Goal: Task Accomplishment & Management: Manage account settings

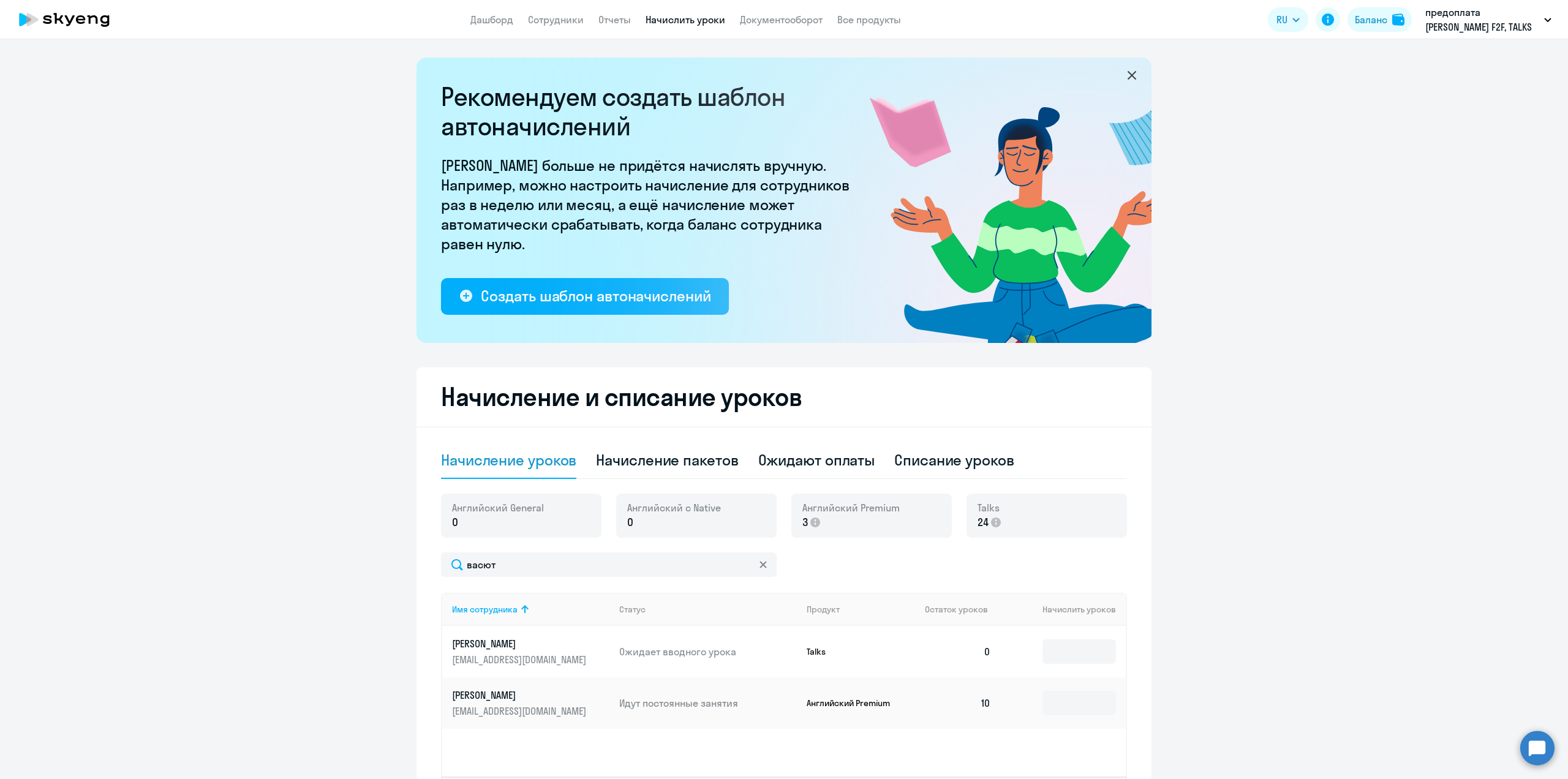
select select "10"
click at [1546, 748] on circle at bounding box center [1537, 747] width 34 height 34
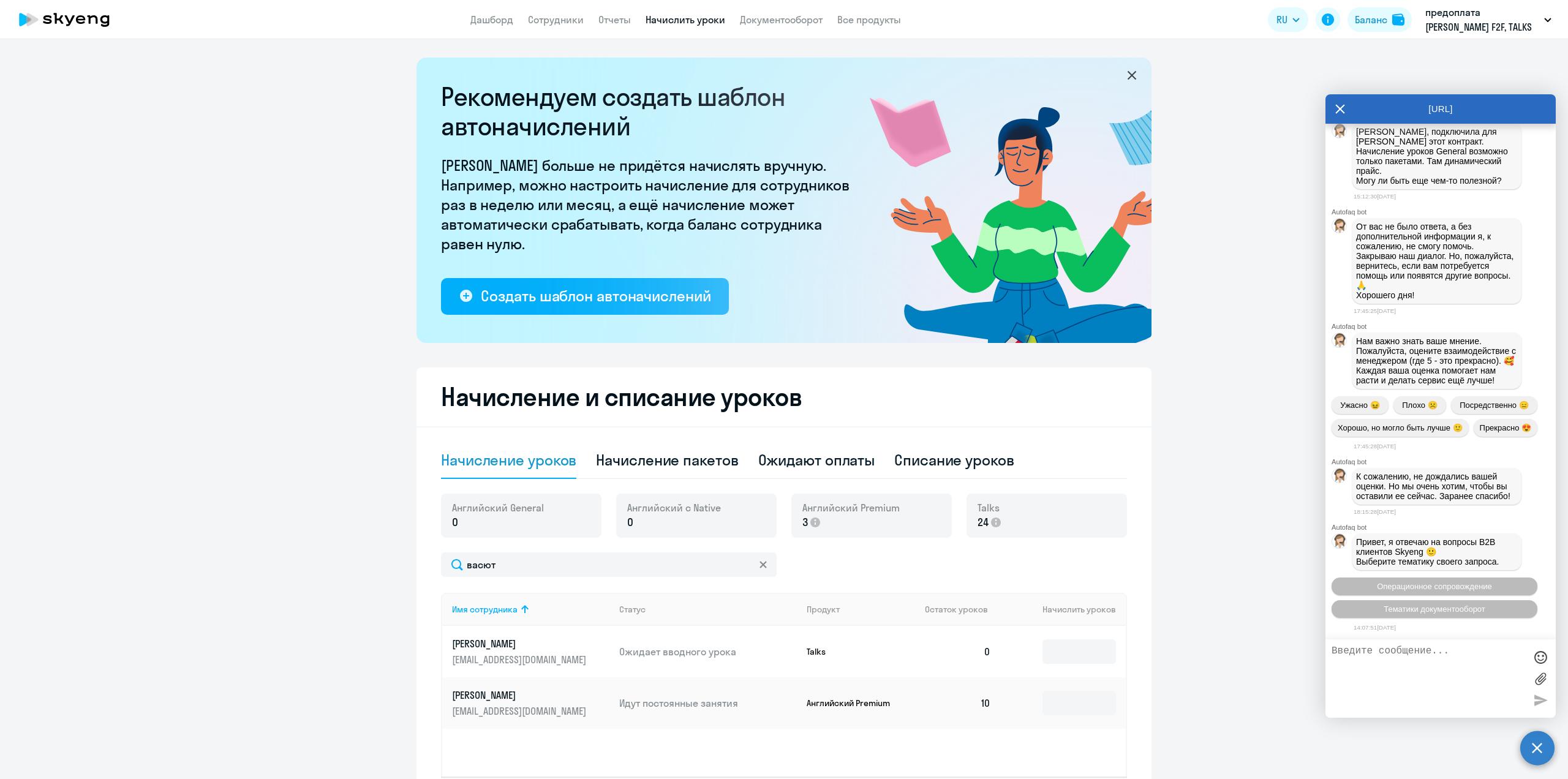
click at [1340, 109] on icon at bounding box center [1341, 109] width 9 height 9
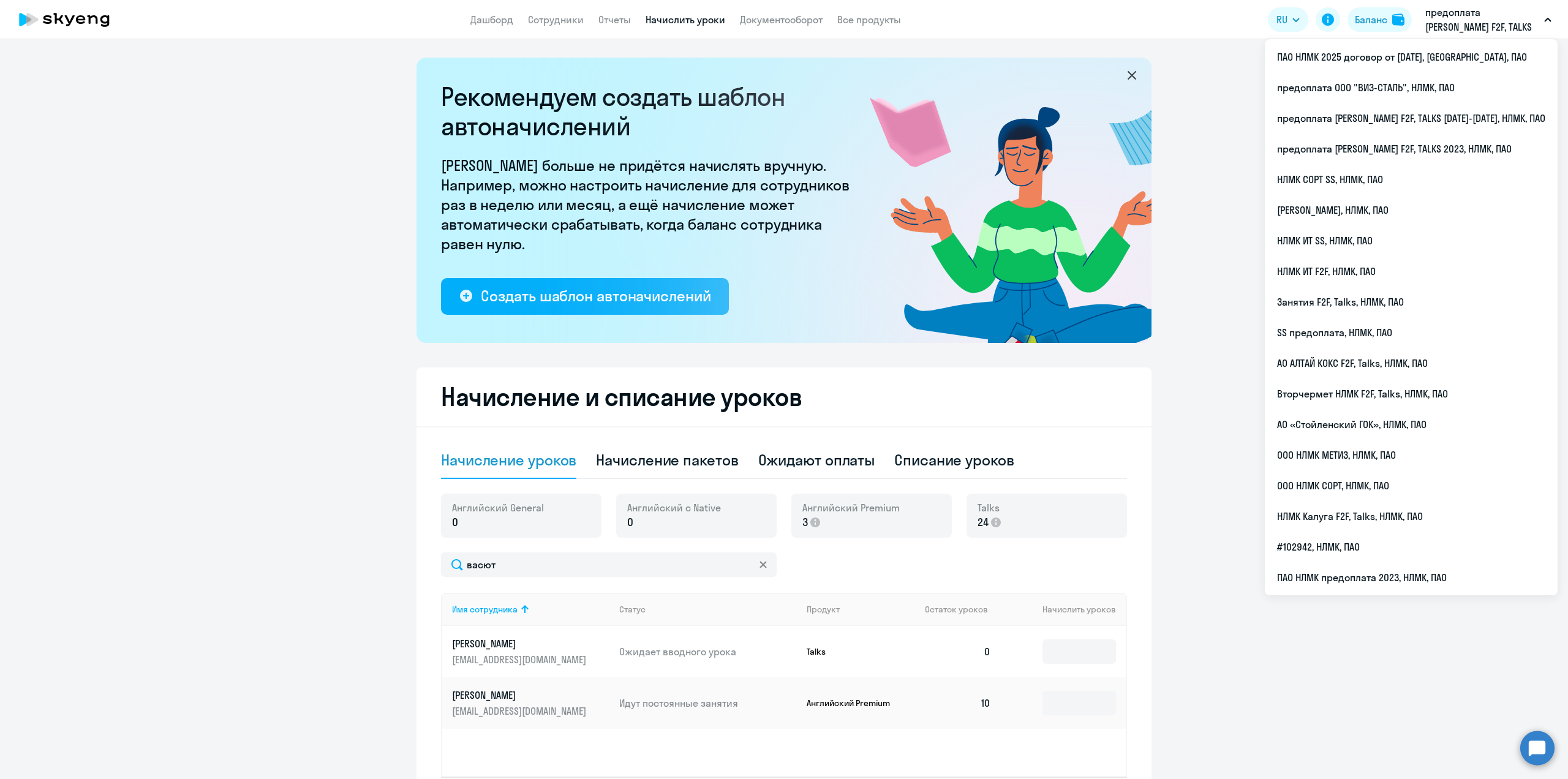
click at [1467, 29] on p "предоплата [PERSON_NAME] F2F, TALKS [DATE]-[DATE], НЛМК, ПАО" at bounding box center [1483, 19] width 114 height 29
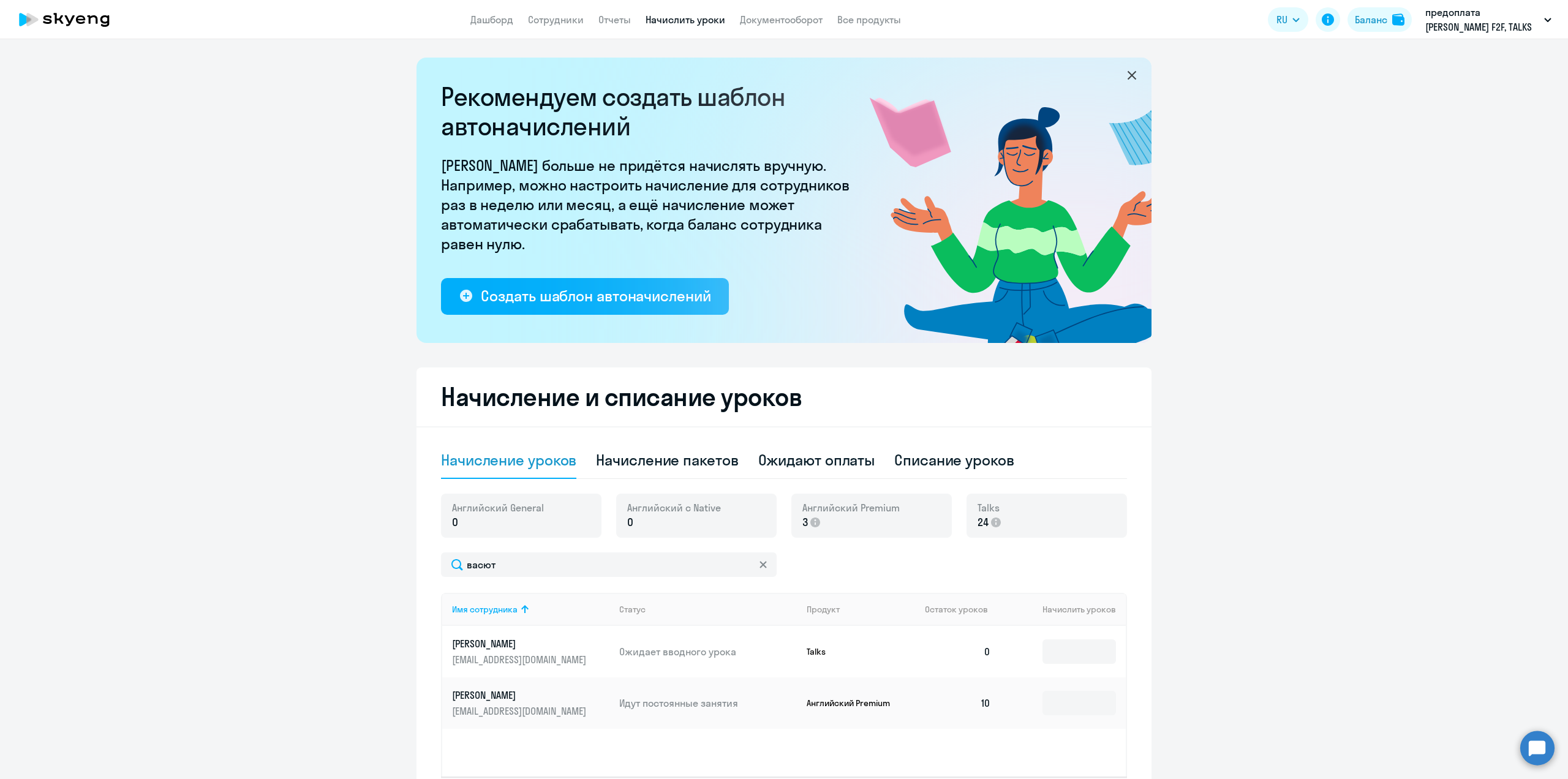
click at [1468, 27] on p "предоплата [PERSON_NAME] F2F, TALKS [DATE]-[DATE], НЛМК, ПАО" at bounding box center [1483, 19] width 114 height 29
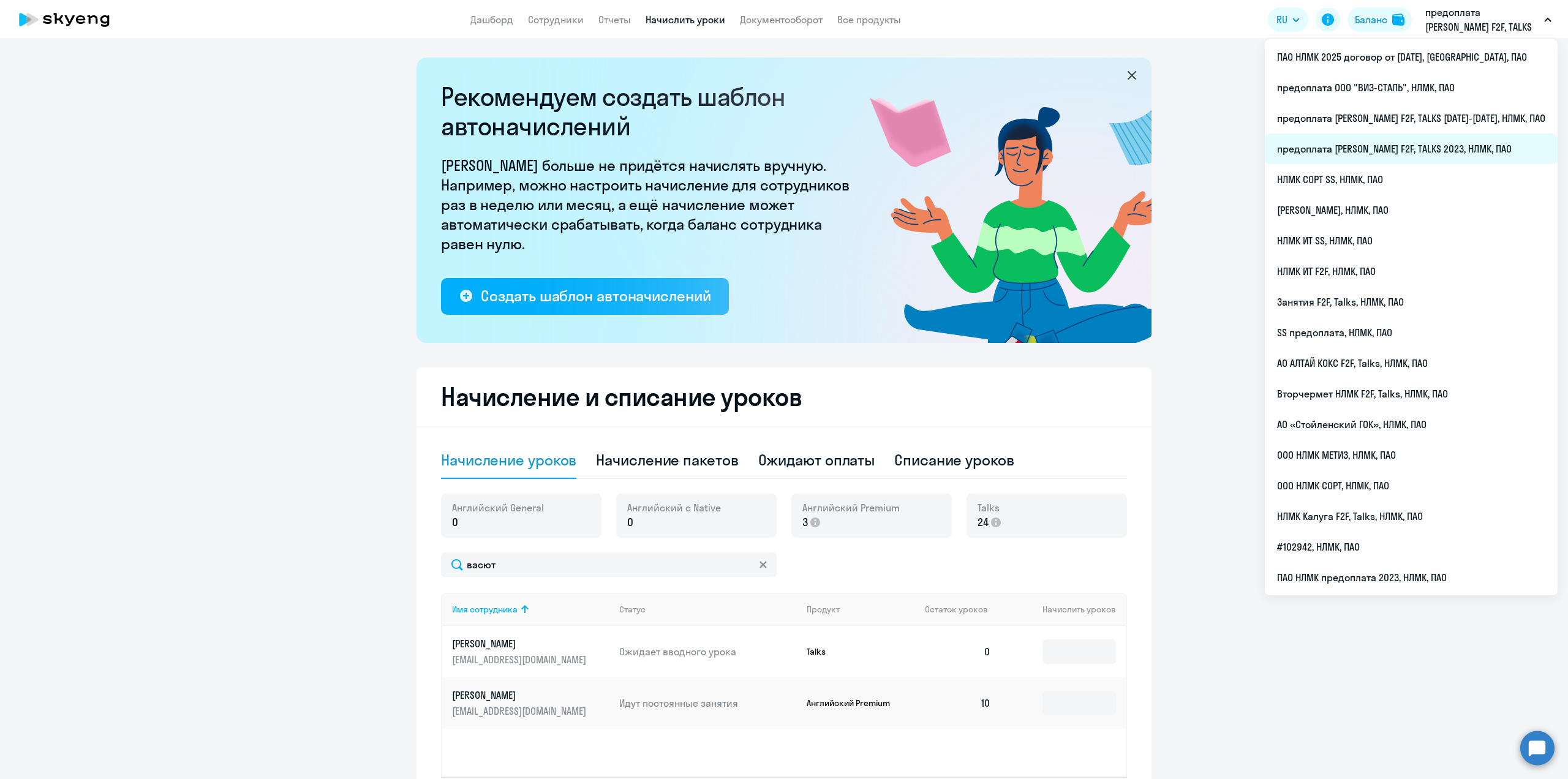
click at [1448, 145] on li "предоплата [PERSON_NAME] F2F, TALKS 2023, НЛМК, ПАО" at bounding box center [1411, 149] width 293 height 30
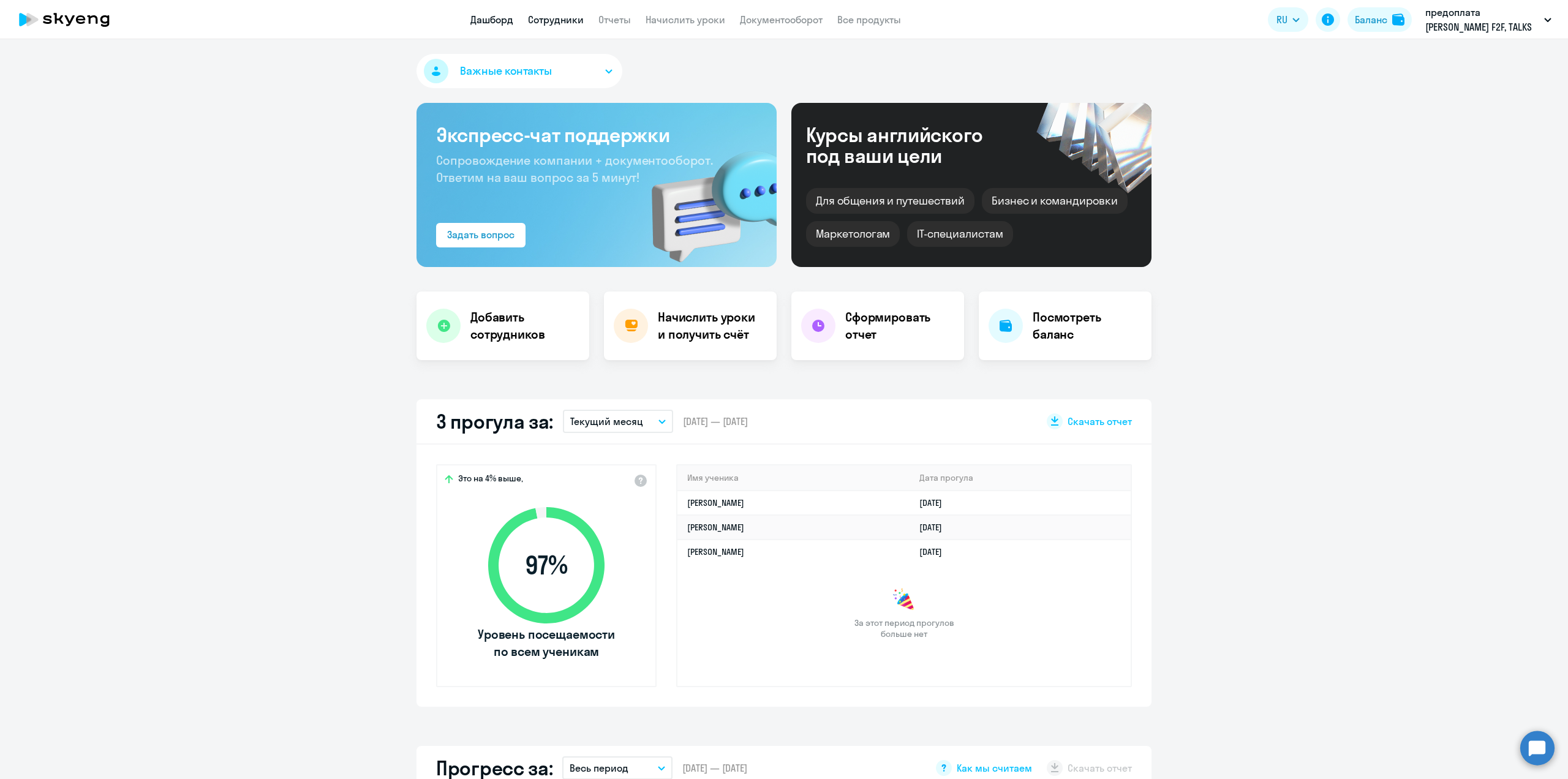
click at [550, 24] on link "Сотрудники" at bounding box center [556, 20] width 56 height 12
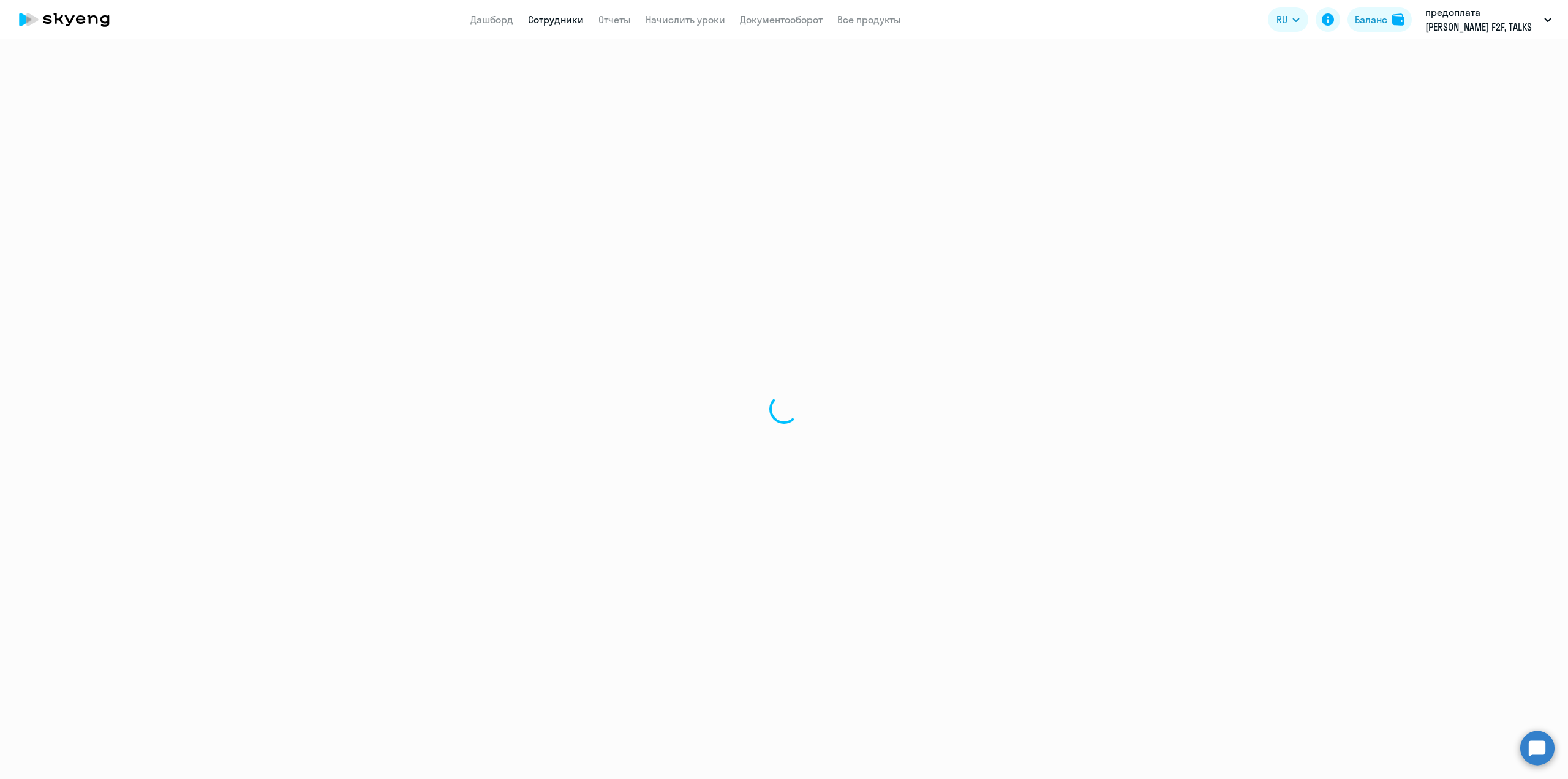
select select "30"
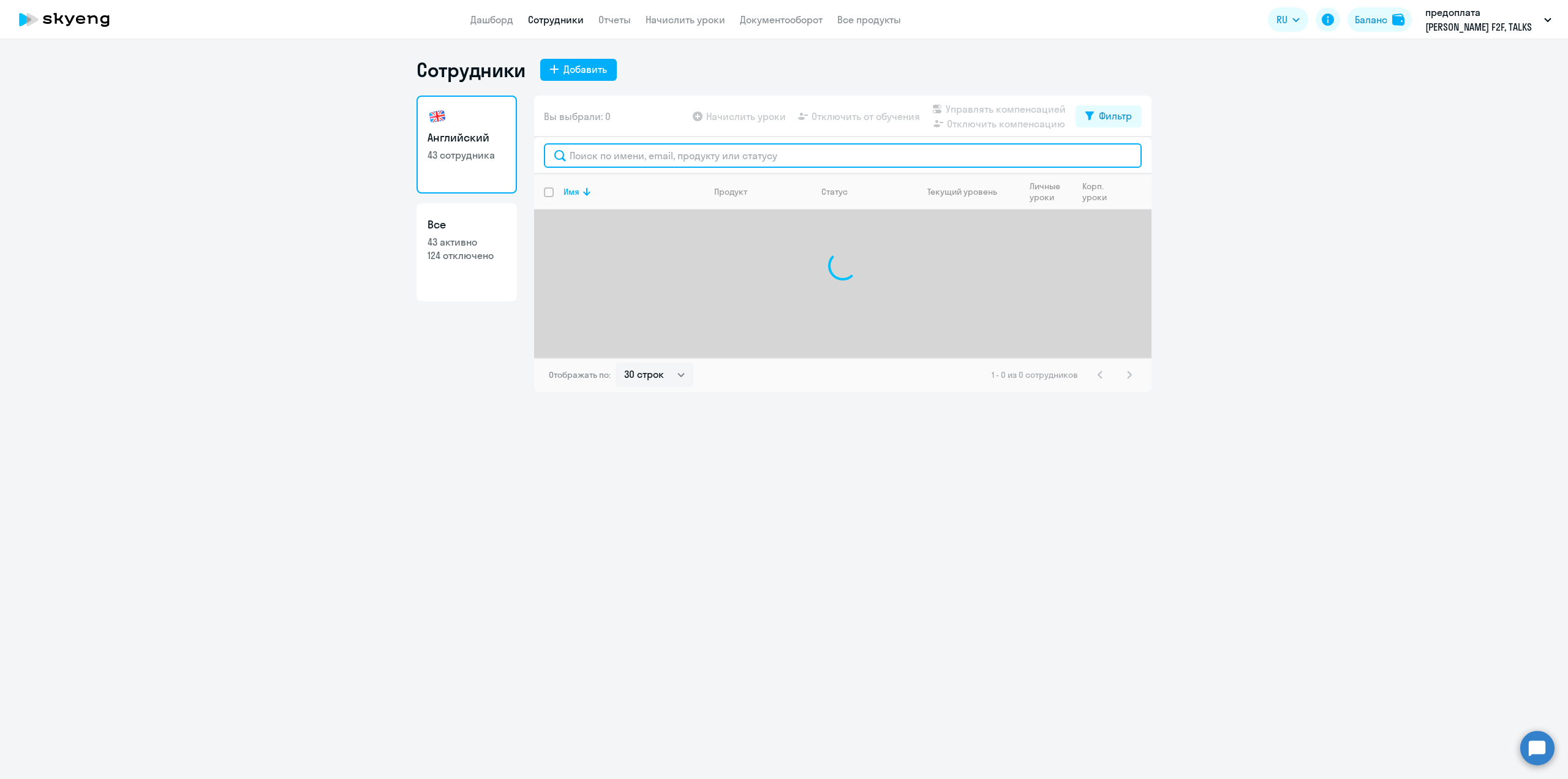
click at [592, 155] on input "text" at bounding box center [843, 155] width 598 height 25
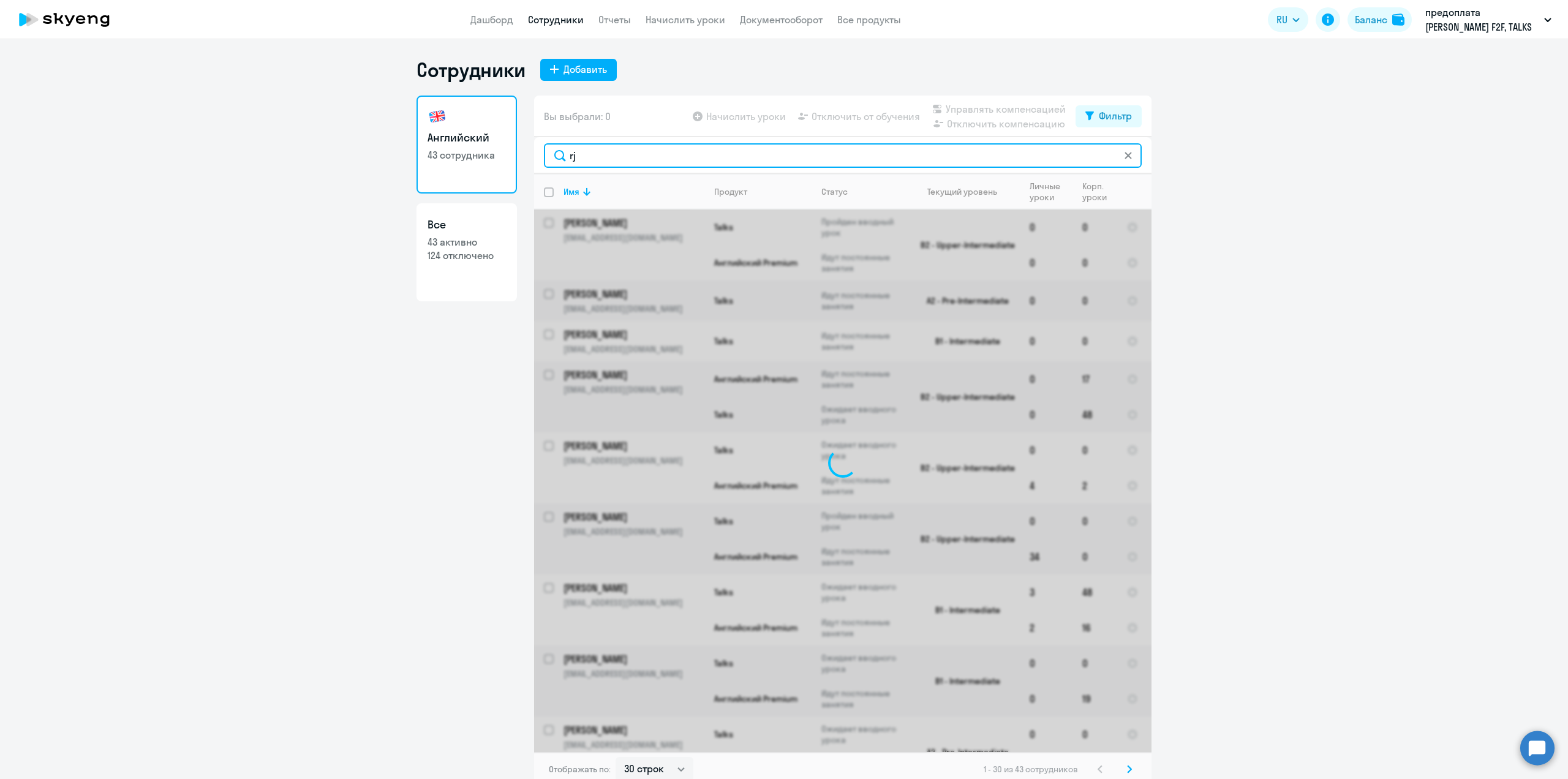
type input "r"
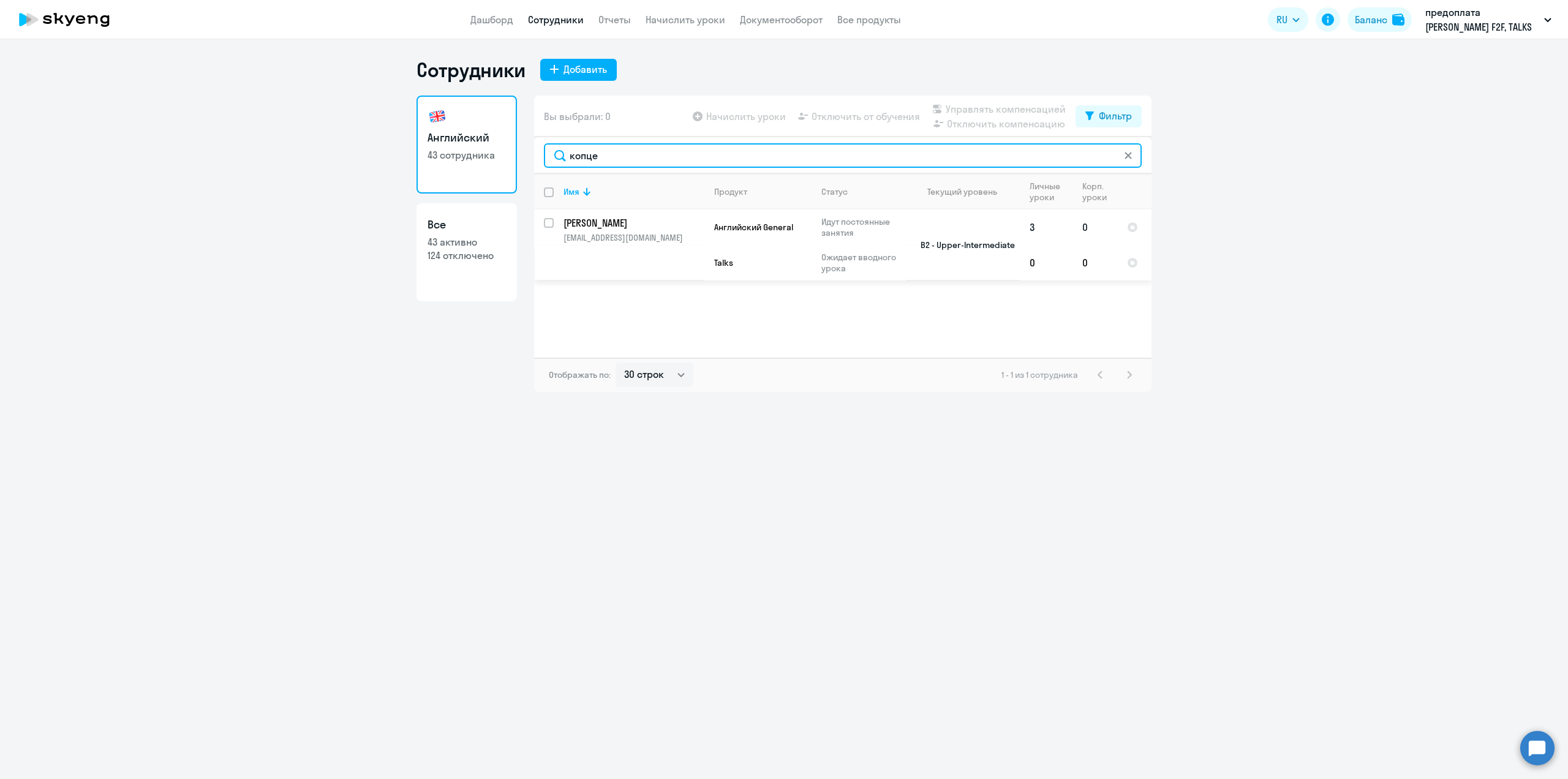
type input "копце"
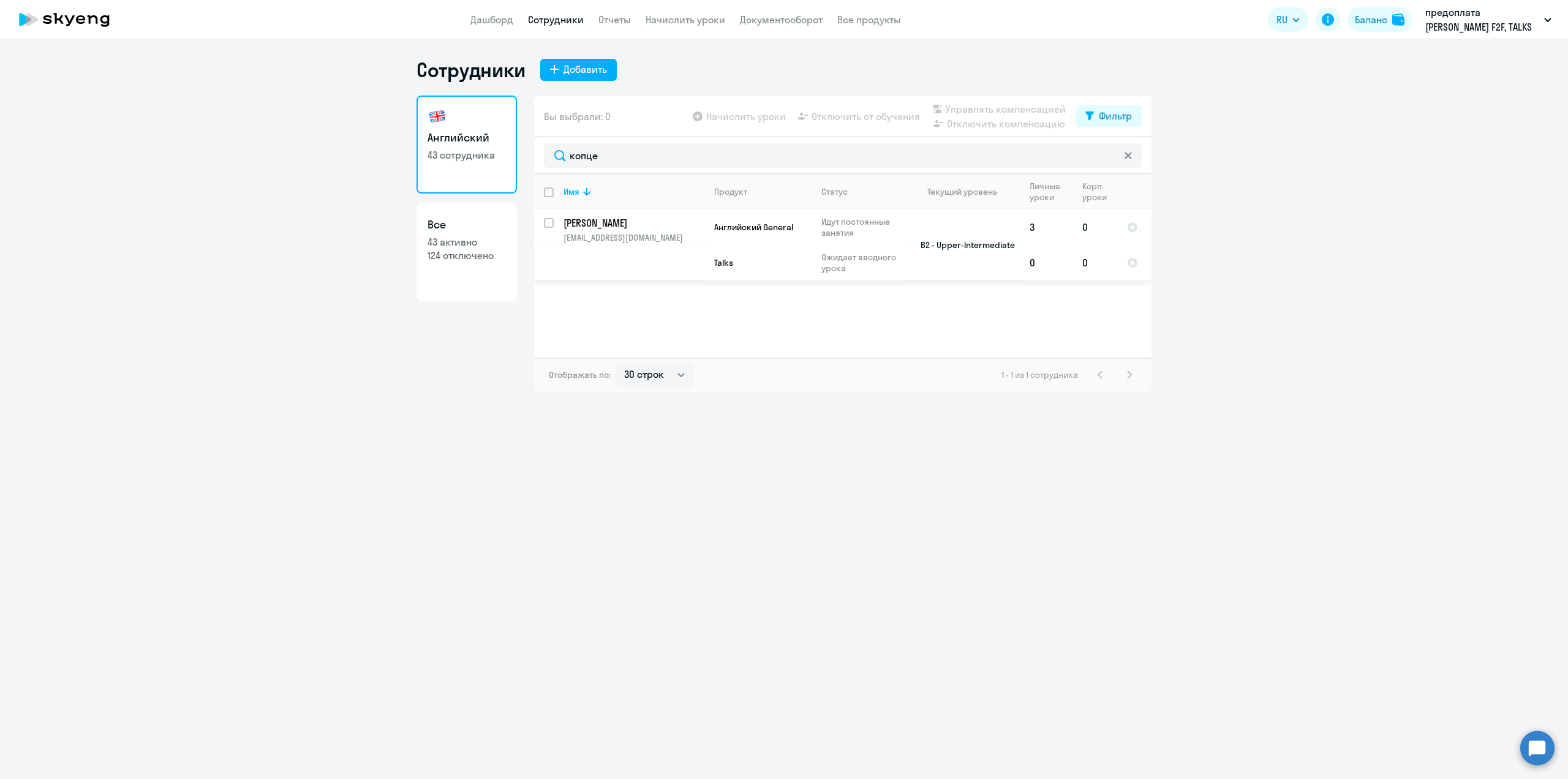
click at [598, 230] on td "[PERSON_NAME] [EMAIL_ADDRESS][DOMAIN_NAME]" at bounding box center [629, 245] width 151 height 71
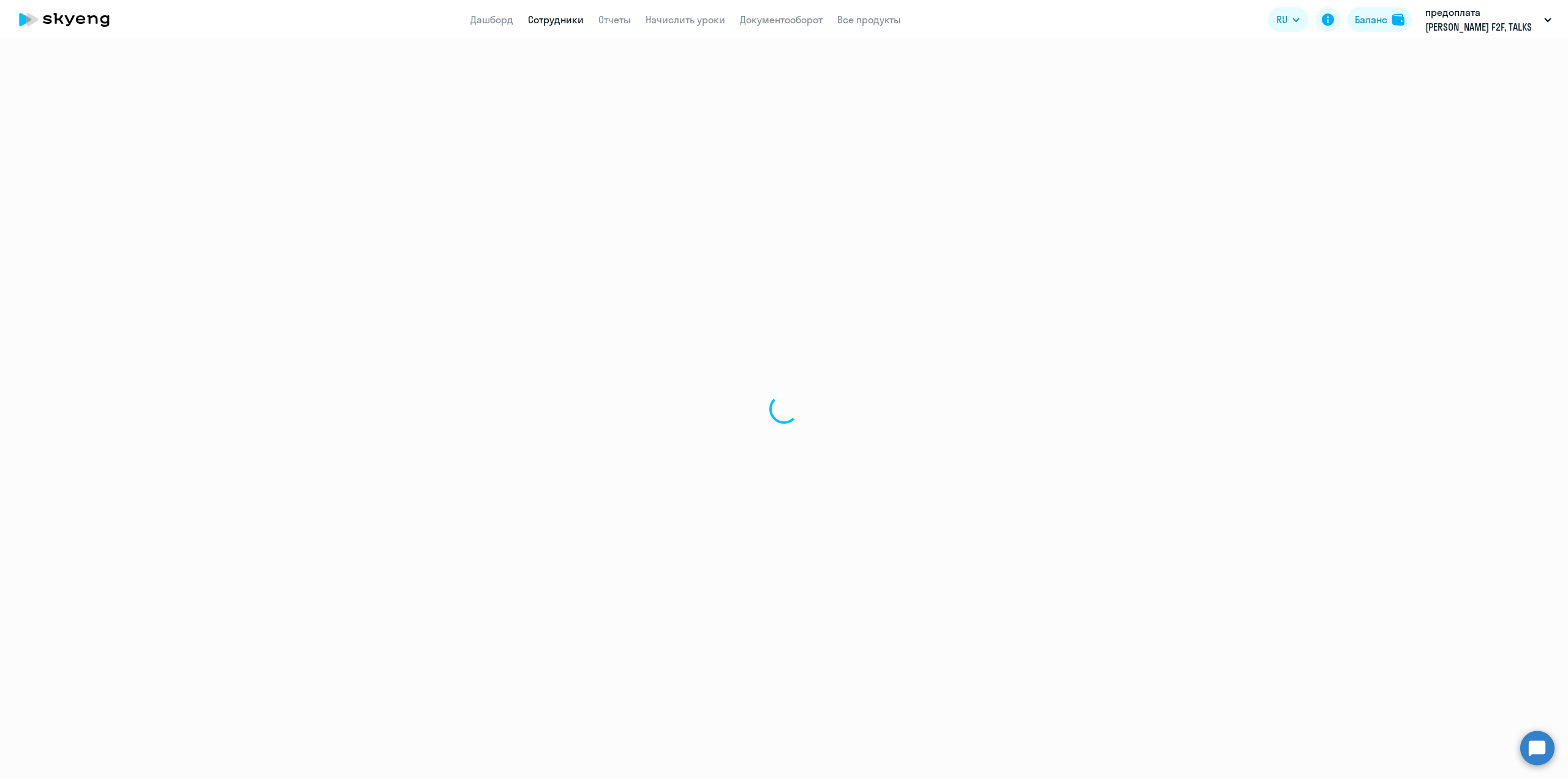
select select "english"
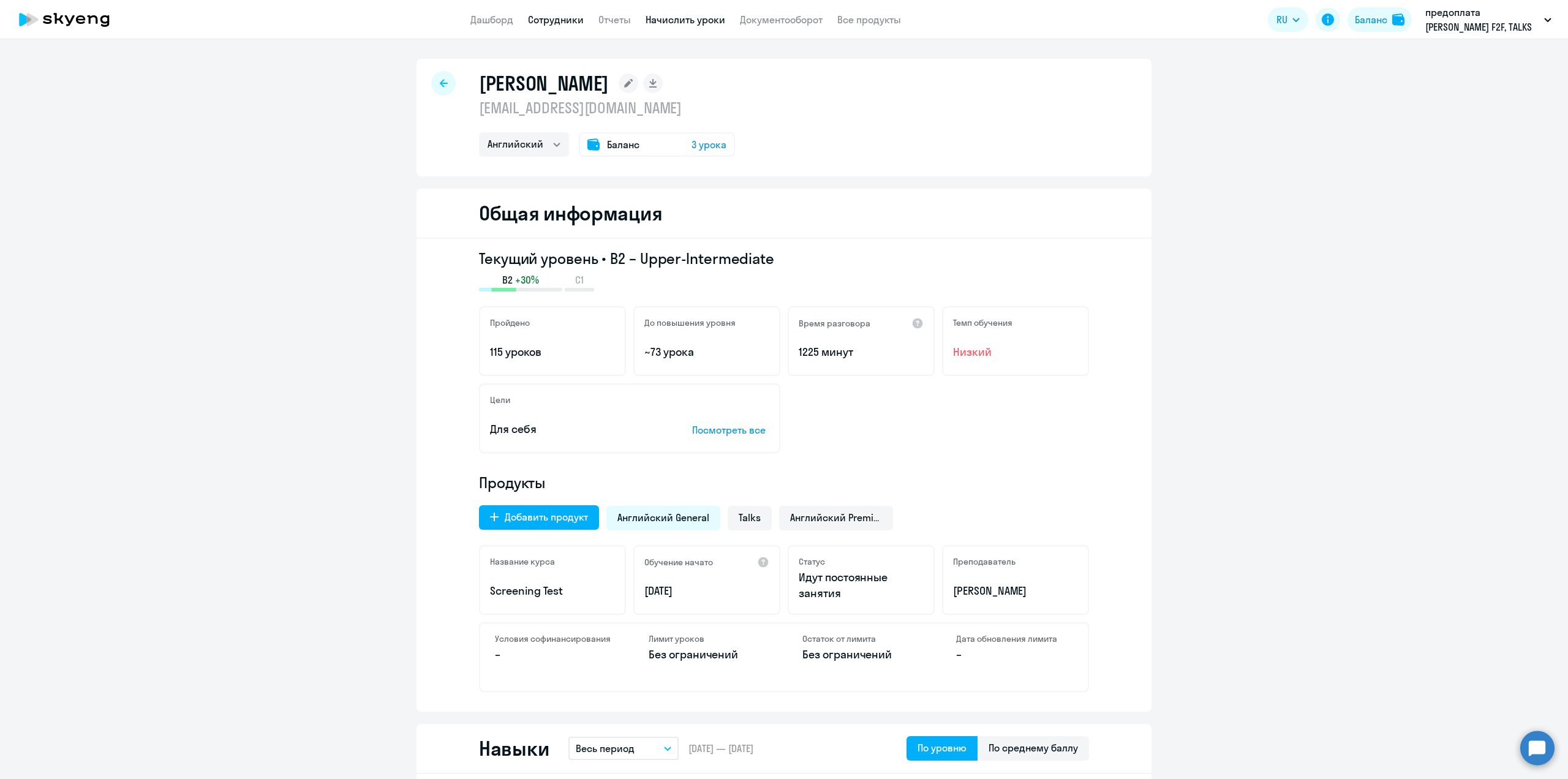
click at [707, 21] on link "Начислить уроки" at bounding box center [685, 20] width 80 height 12
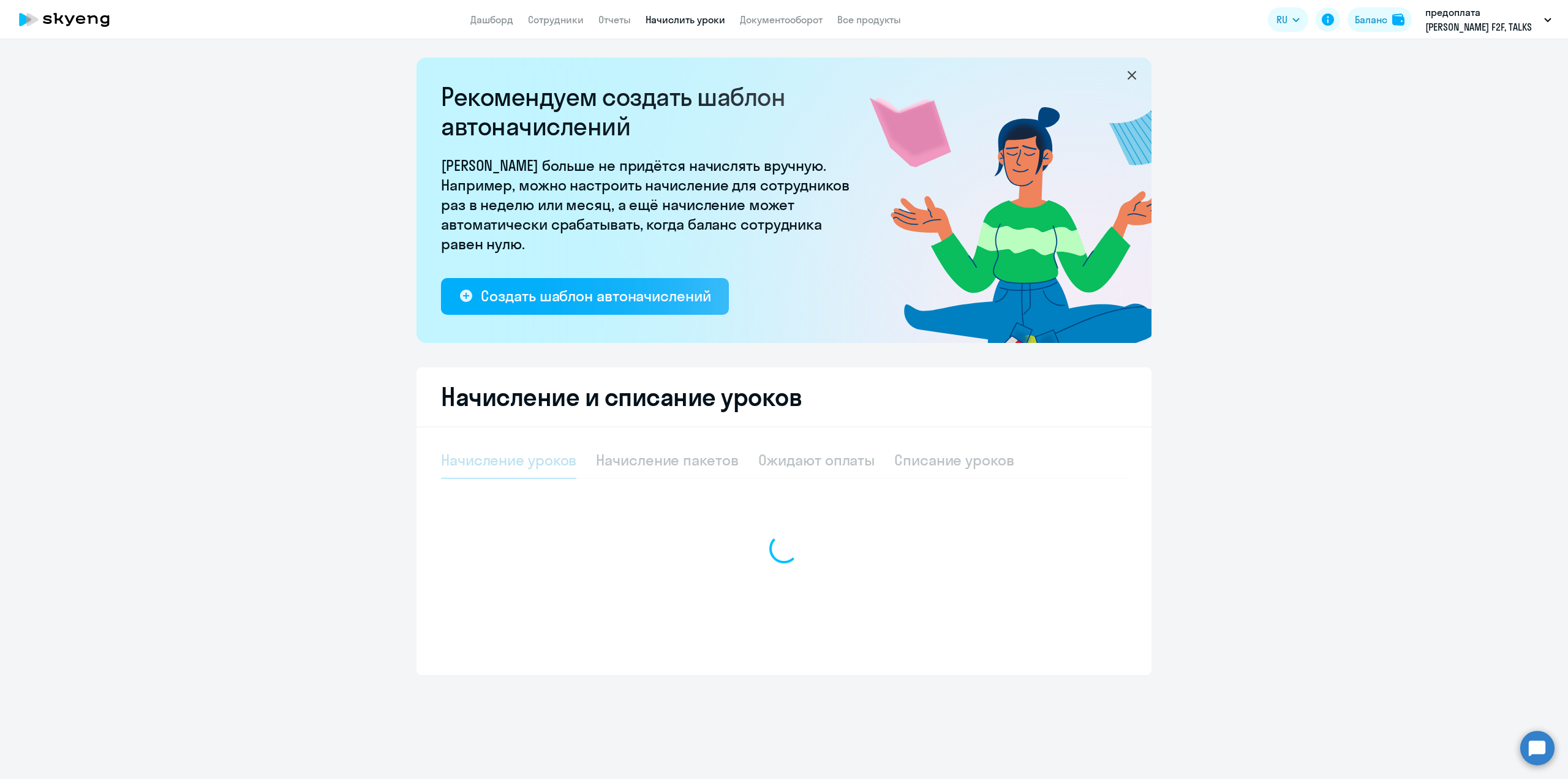
select select "10"
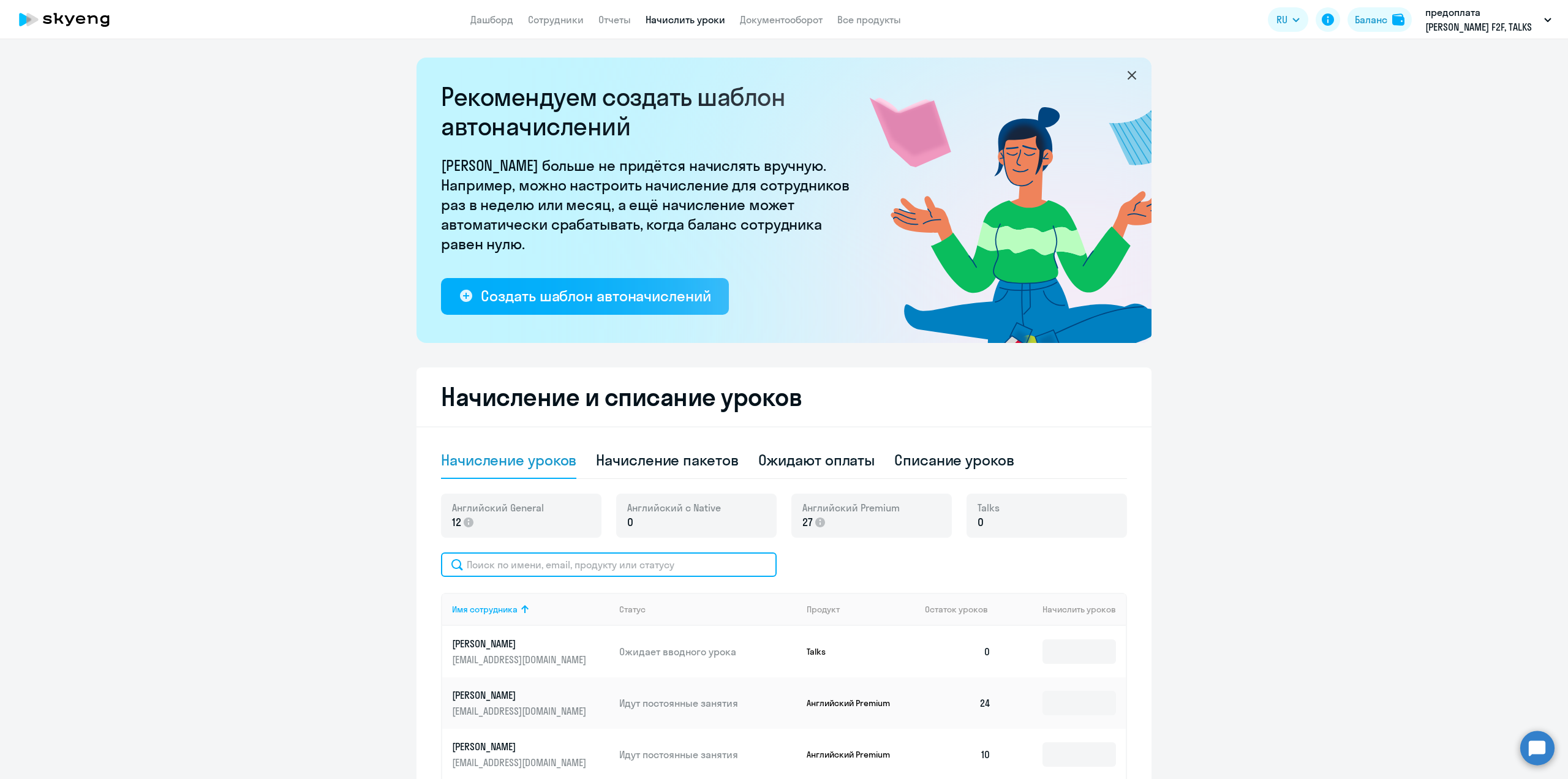
click at [497, 569] on input "text" at bounding box center [609, 565] width 336 height 25
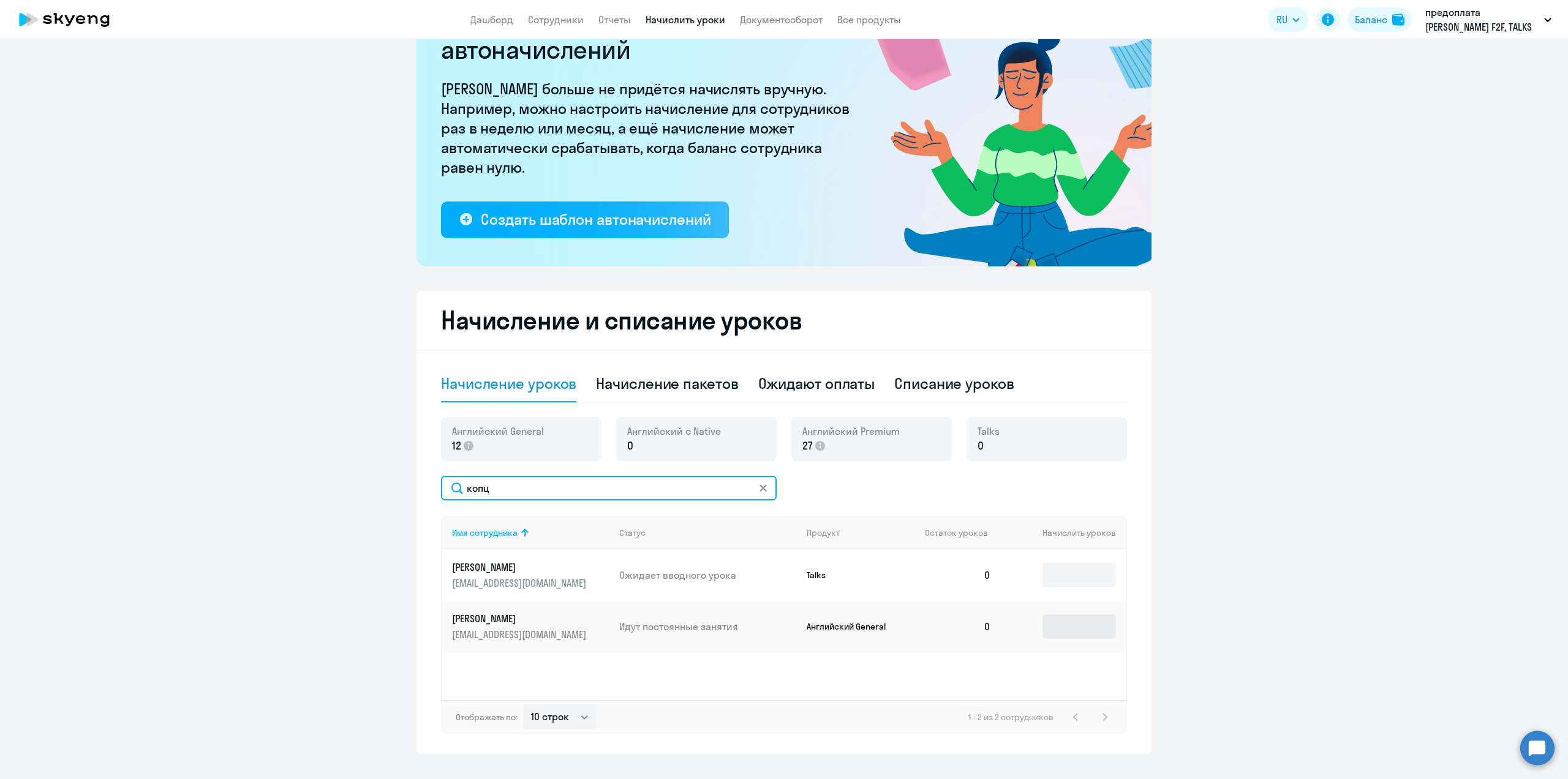
type input "копц"
click at [1080, 635] on input at bounding box center [1079, 627] width 74 height 25
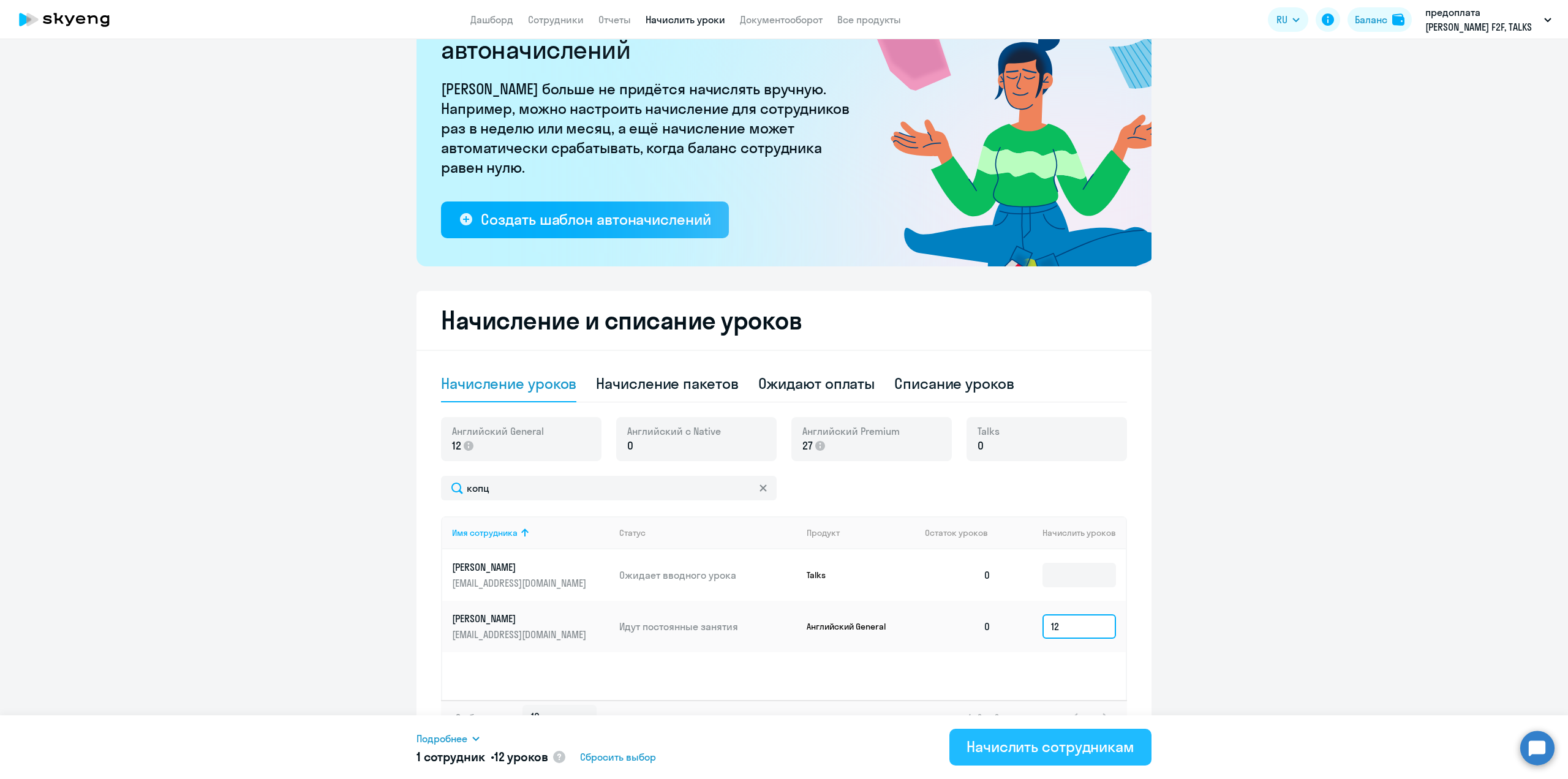
type input "12"
click at [1062, 742] on div "Начислить сотрудникам" at bounding box center [1050, 747] width 168 height 20
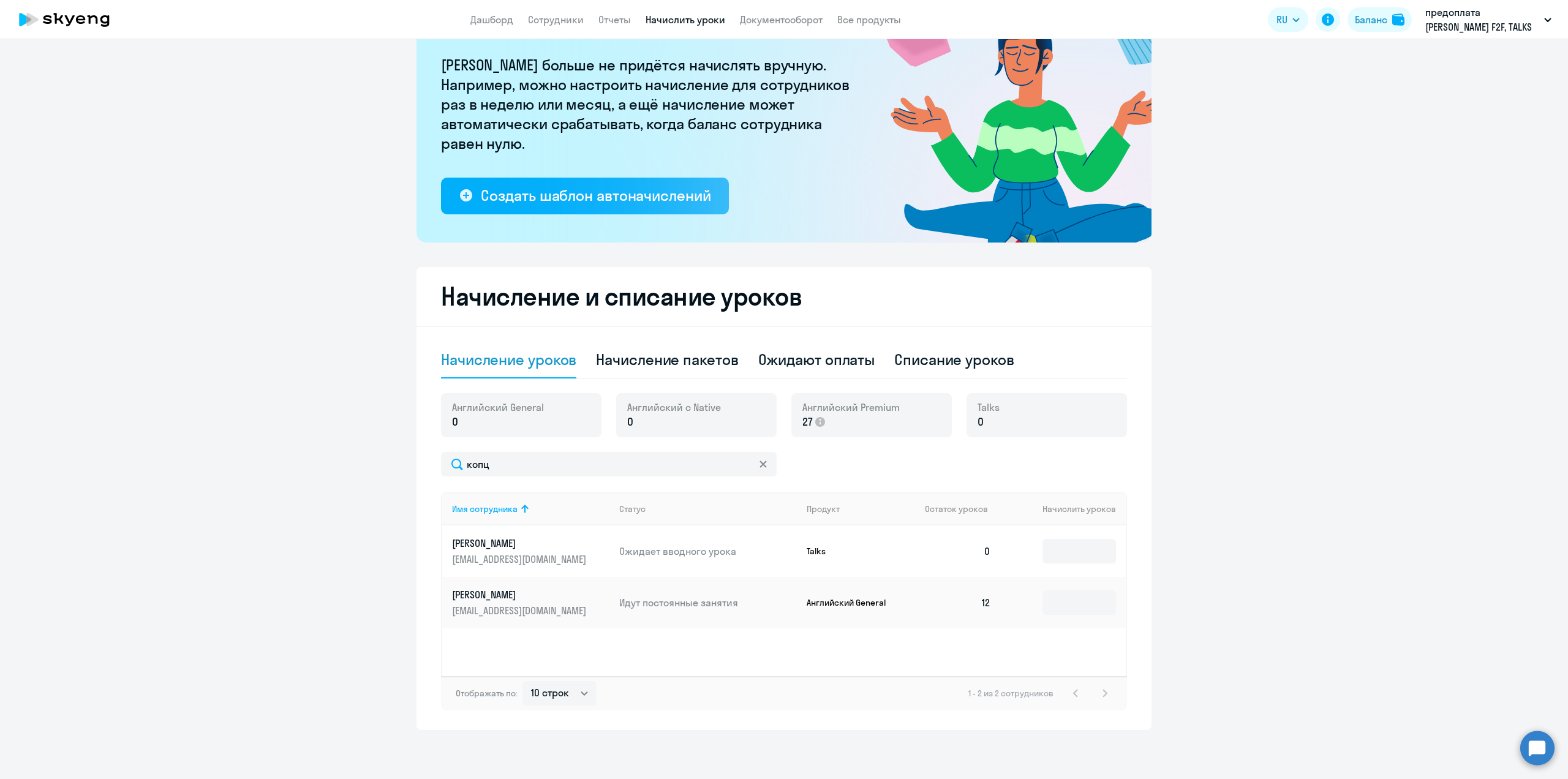
scroll to position [0, 0]
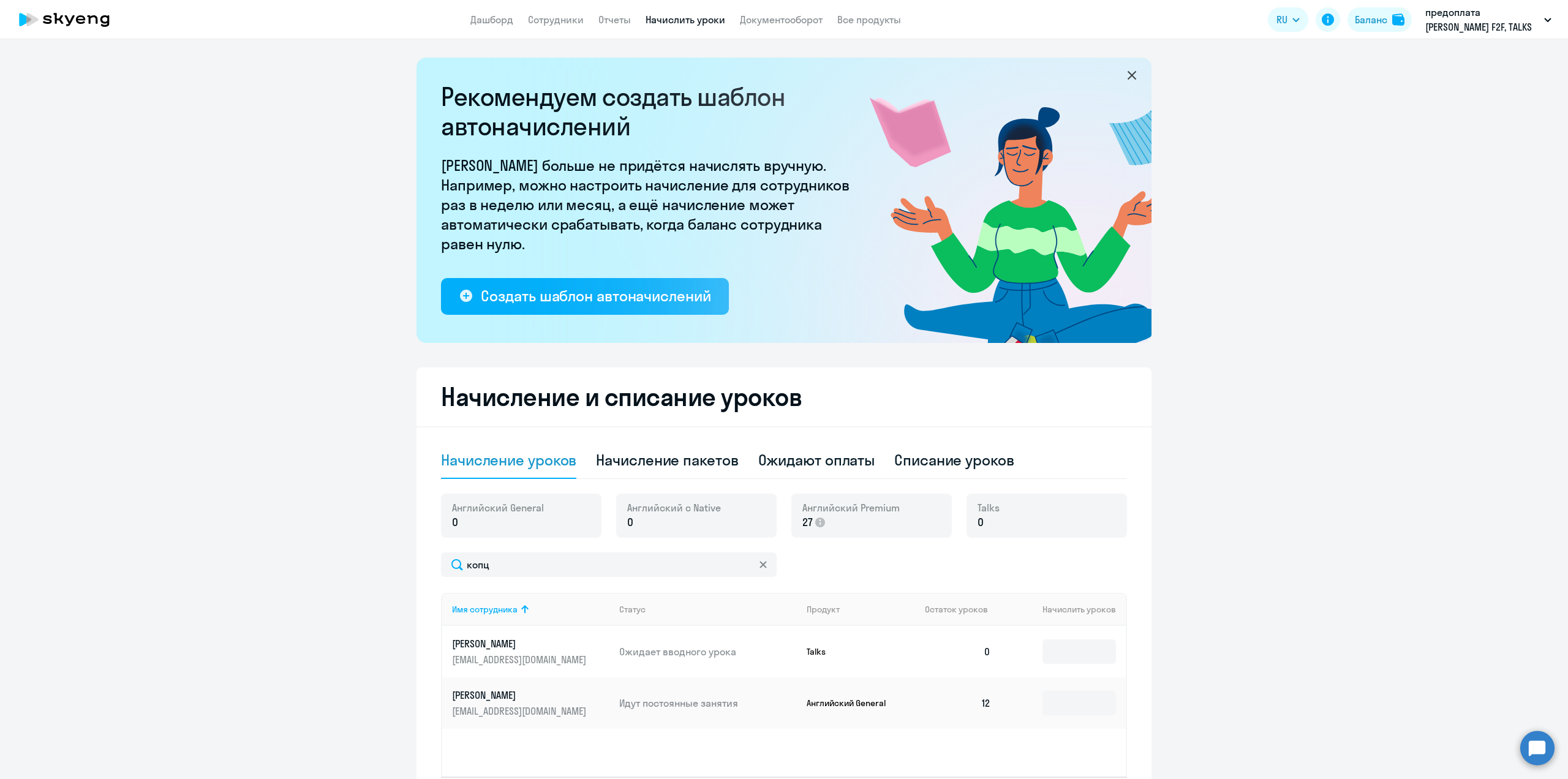
click at [1534, 741] on circle at bounding box center [1537, 747] width 34 height 34
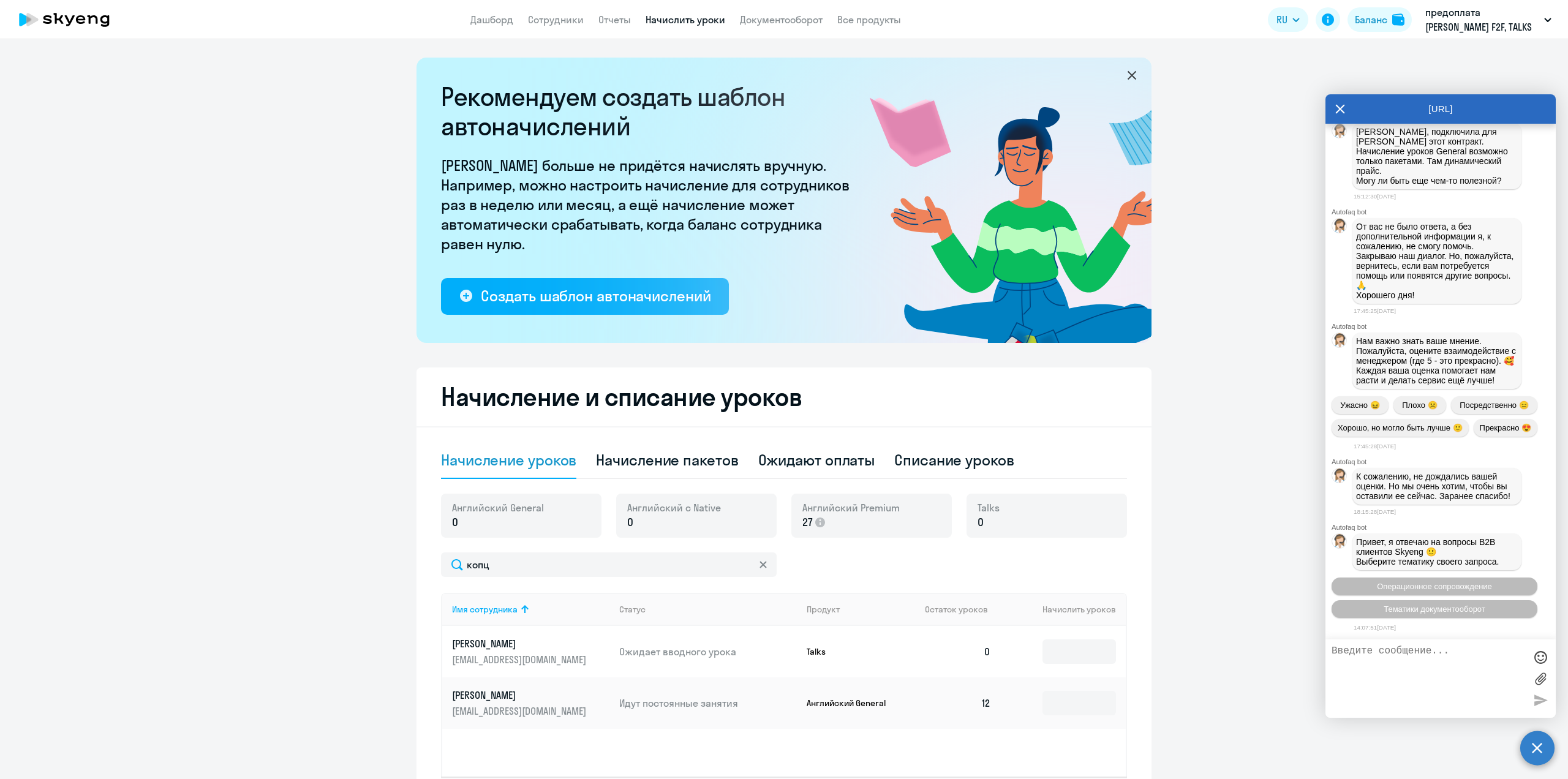
click at [1419, 62] on ng-component "Рекомендуем создать шаблон автоначислений Уроки больше не придётся начислять вр…" at bounding box center [784, 444] width 1568 height 773
drag, startPoint x: 1339, startPoint y: 113, endPoint x: 1338, endPoint y: 106, distance: 7.1
click at [1339, 111] on icon at bounding box center [1341, 108] width 10 height 29
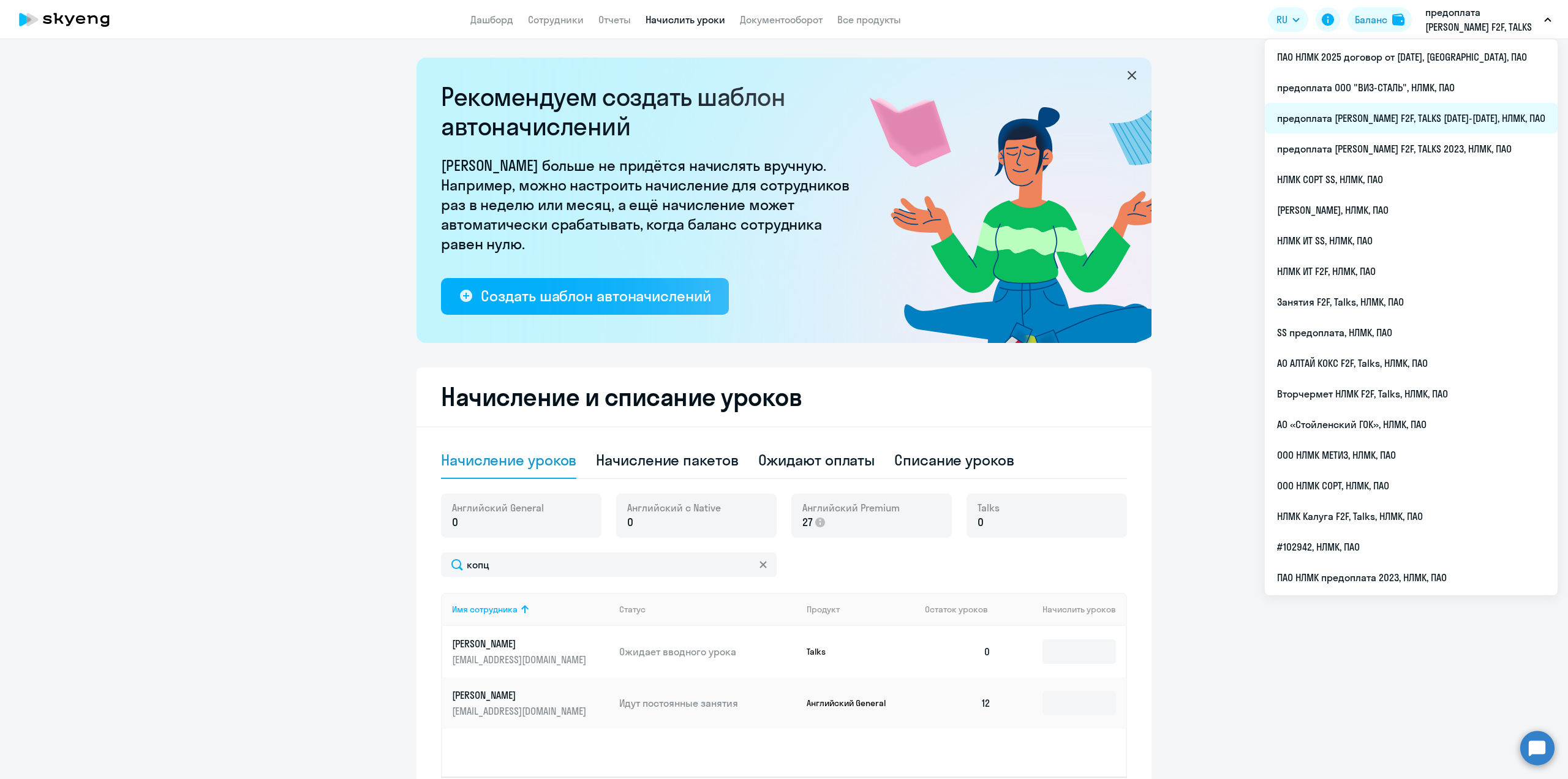
click at [1438, 120] on li "предоплата [PERSON_NAME] F2F, TALKS [DATE]-[DATE], НЛМК, ПАО" at bounding box center [1411, 118] width 293 height 30
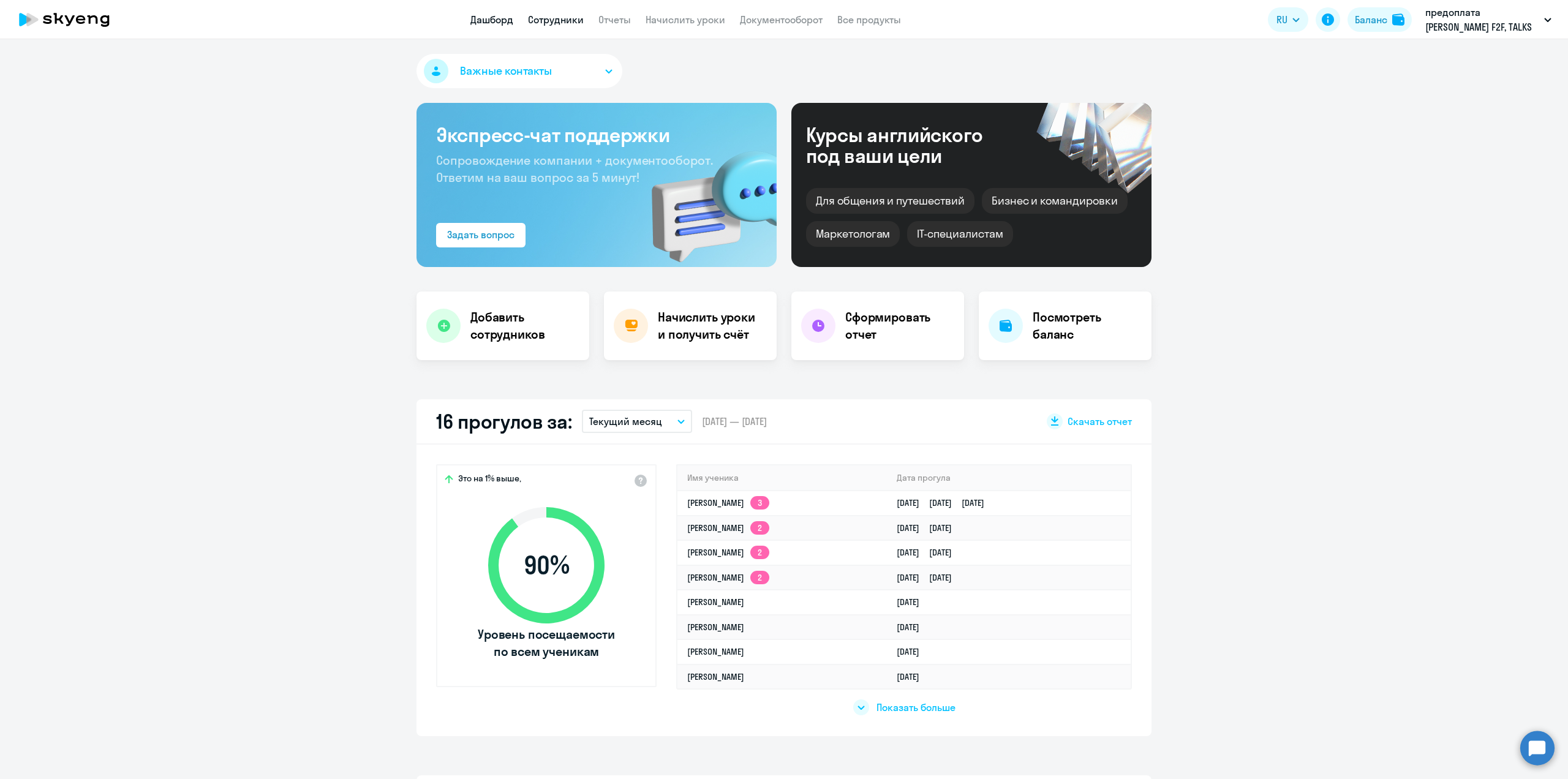
click at [570, 24] on link "Сотрудники" at bounding box center [556, 20] width 56 height 12
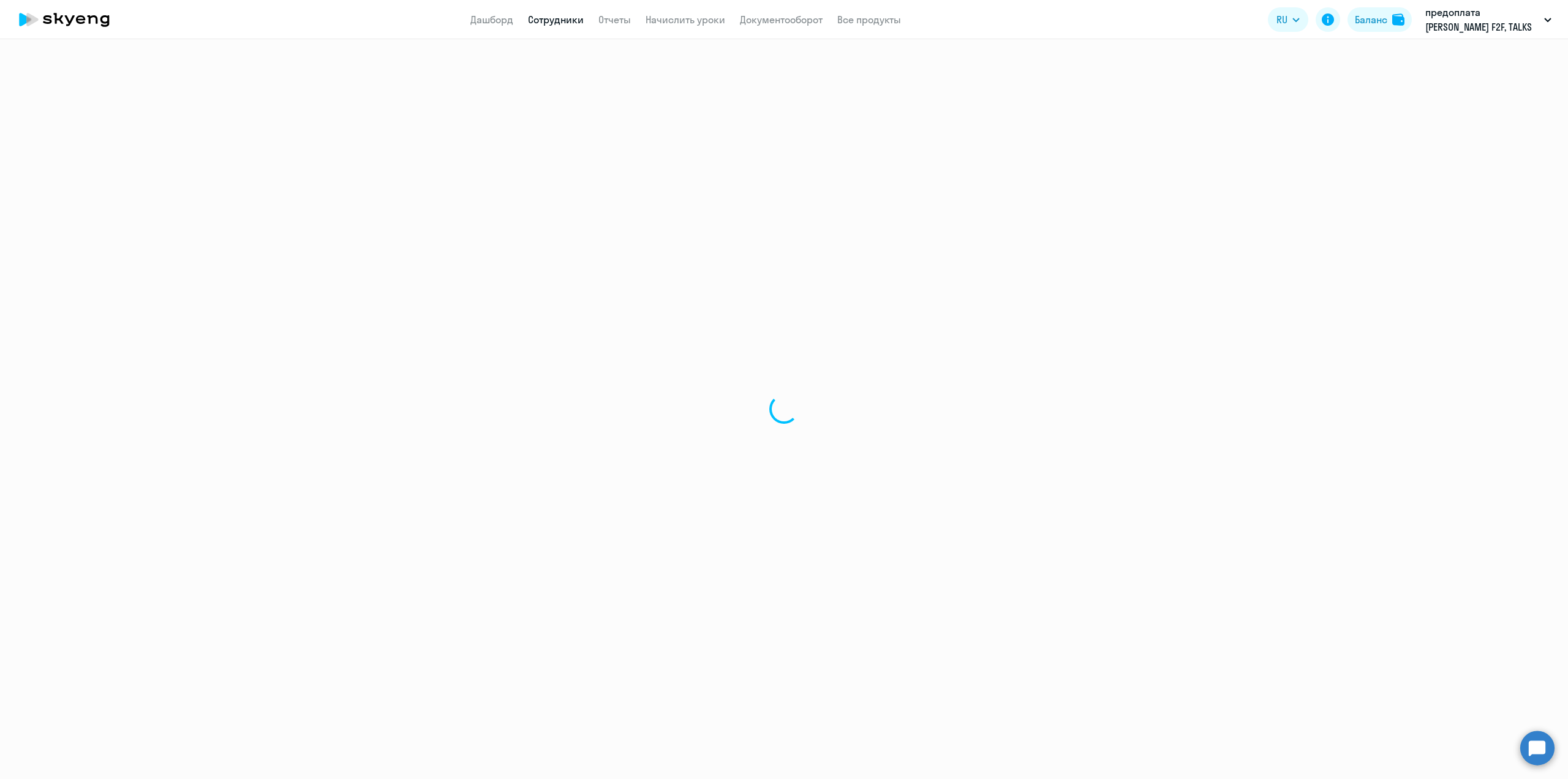
select select "30"
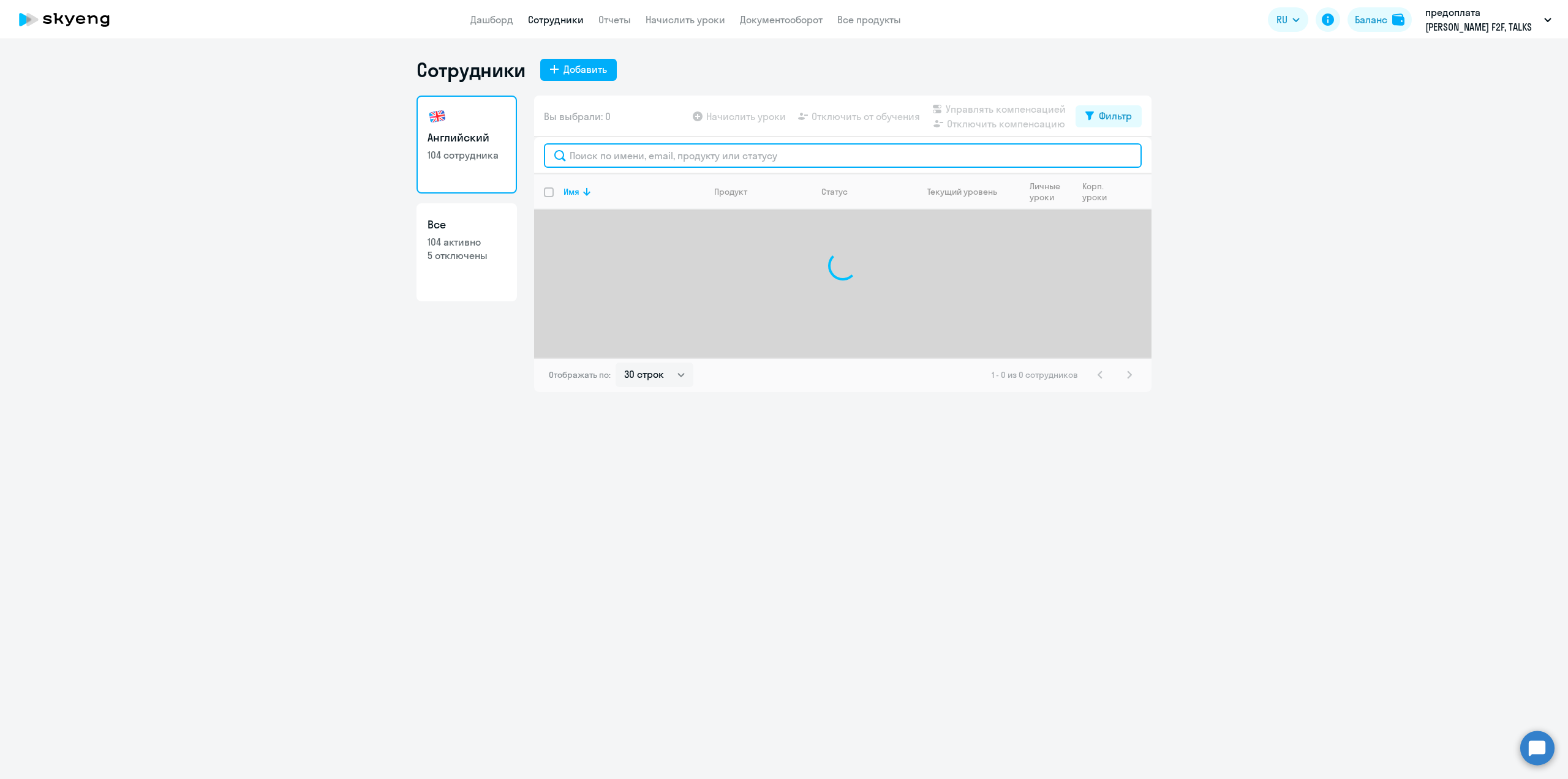
click at [590, 163] on input "text" at bounding box center [843, 155] width 598 height 25
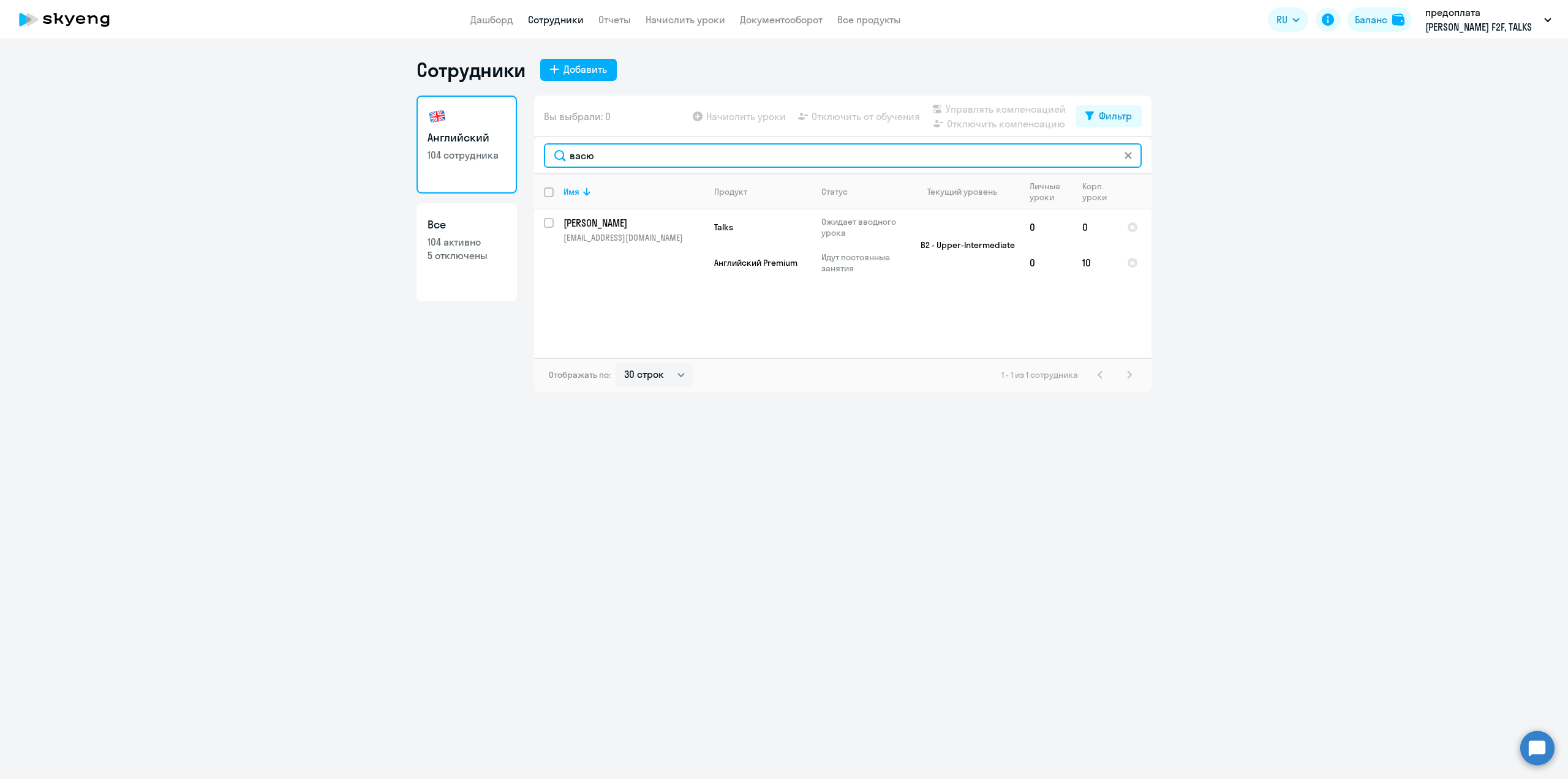
type input "васю"
